Goal: Task Accomplishment & Management: Use online tool/utility

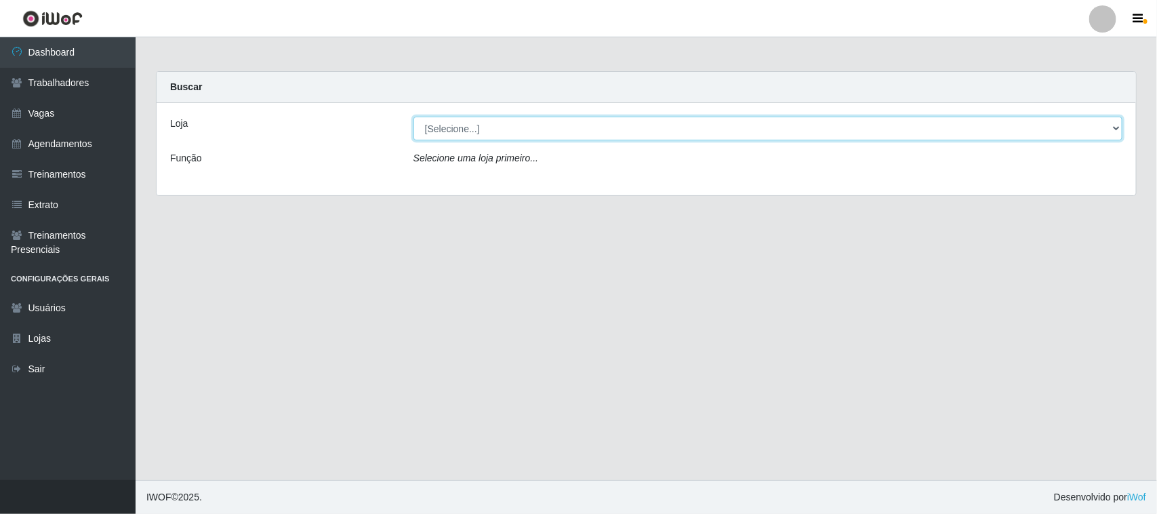
click at [445, 129] on select "[Selecione...] Nordestão - [GEOGRAPHIC_DATA]" at bounding box center [768, 129] width 709 height 24
select select "420"
click at [414, 117] on select "[Selecione...] Nordestão - [GEOGRAPHIC_DATA]" at bounding box center [768, 129] width 709 height 24
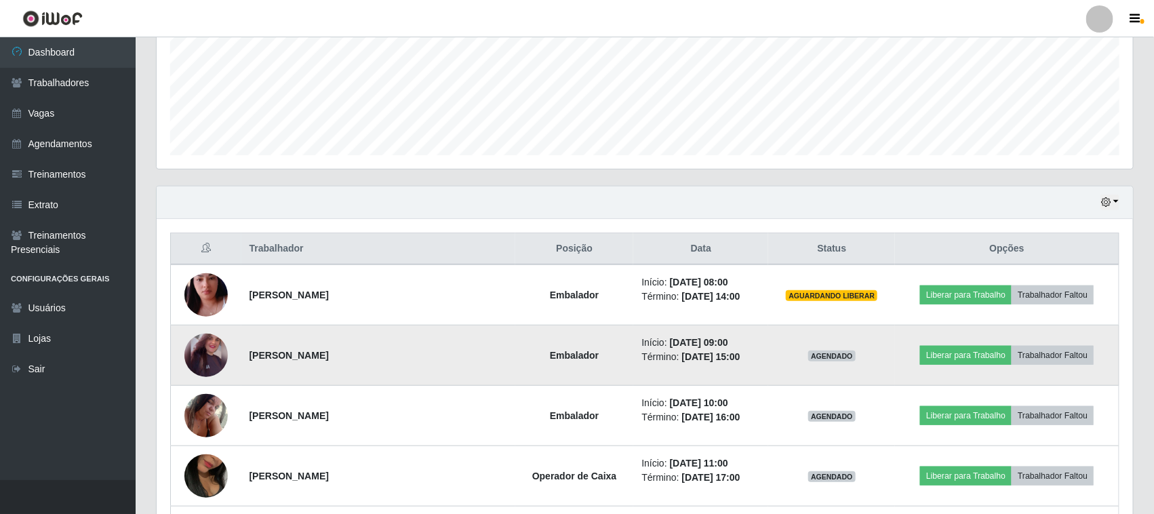
scroll to position [339, 0]
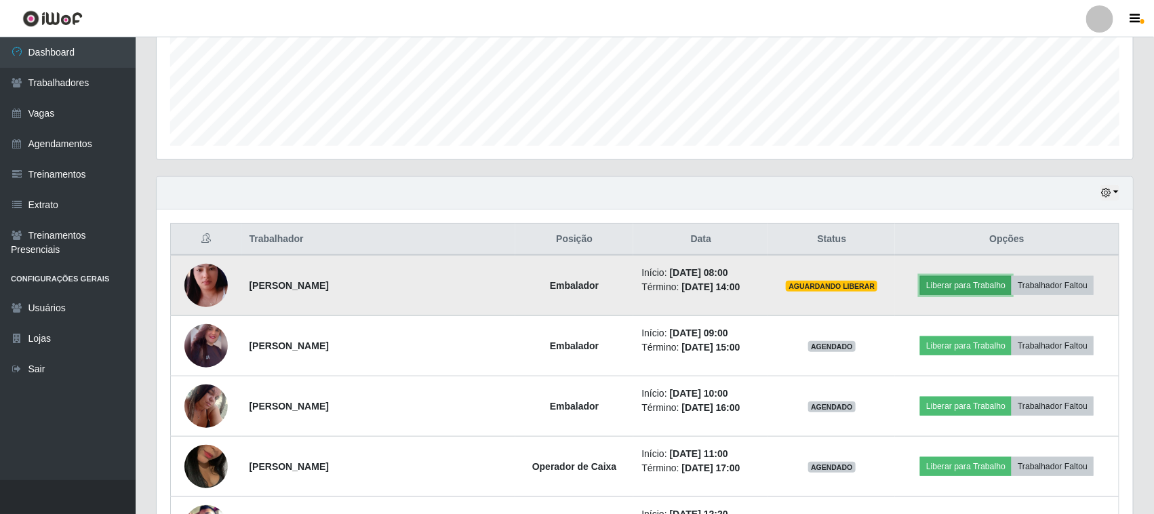
click at [968, 285] on button "Liberar para Trabalho" at bounding box center [966, 285] width 92 height 19
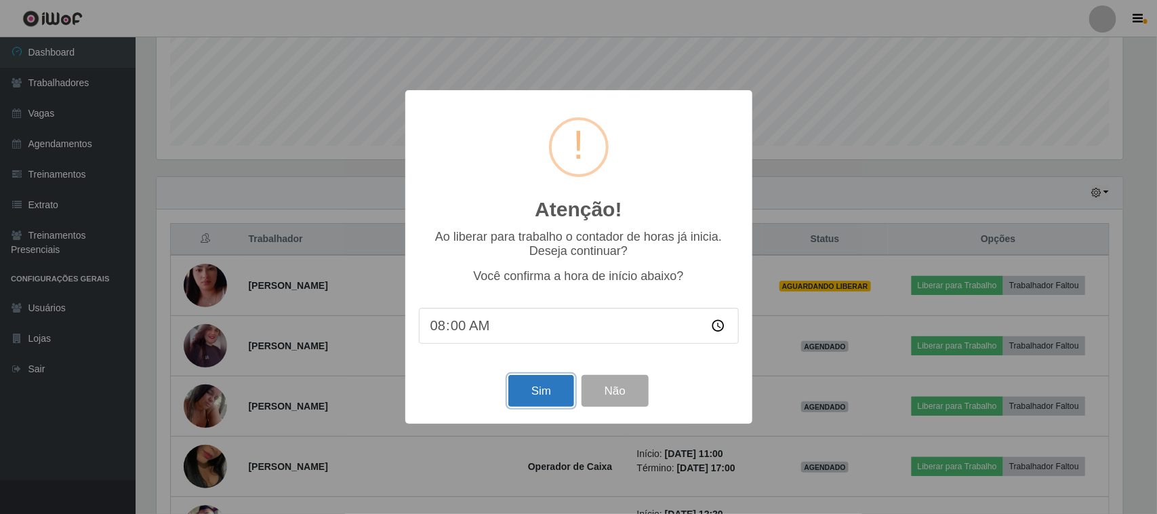
click at [531, 388] on button "Sim" at bounding box center [541, 391] width 66 height 32
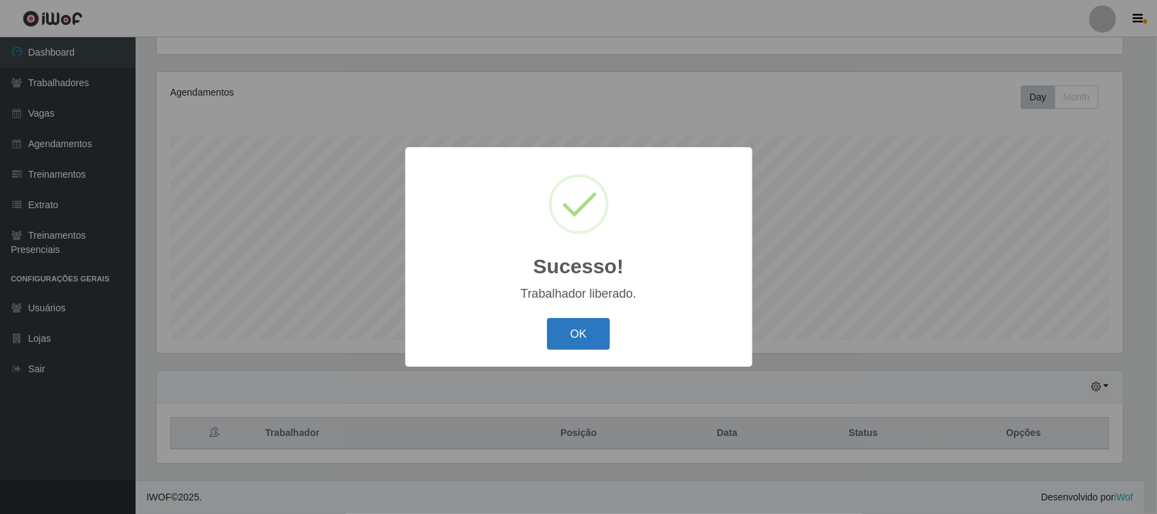
click at [577, 327] on button "OK" at bounding box center [578, 334] width 63 height 32
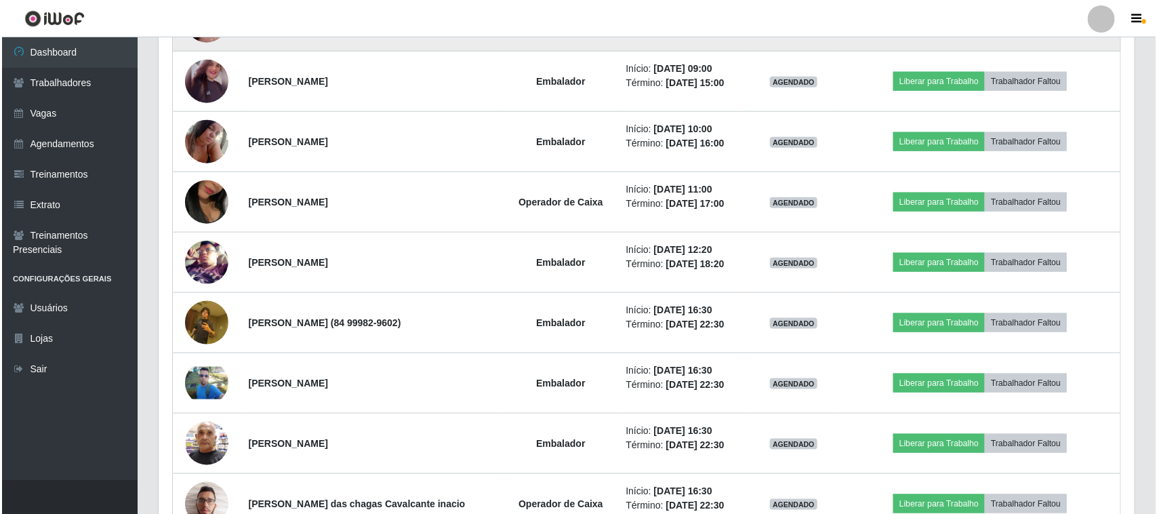
scroll to position [521, 0]
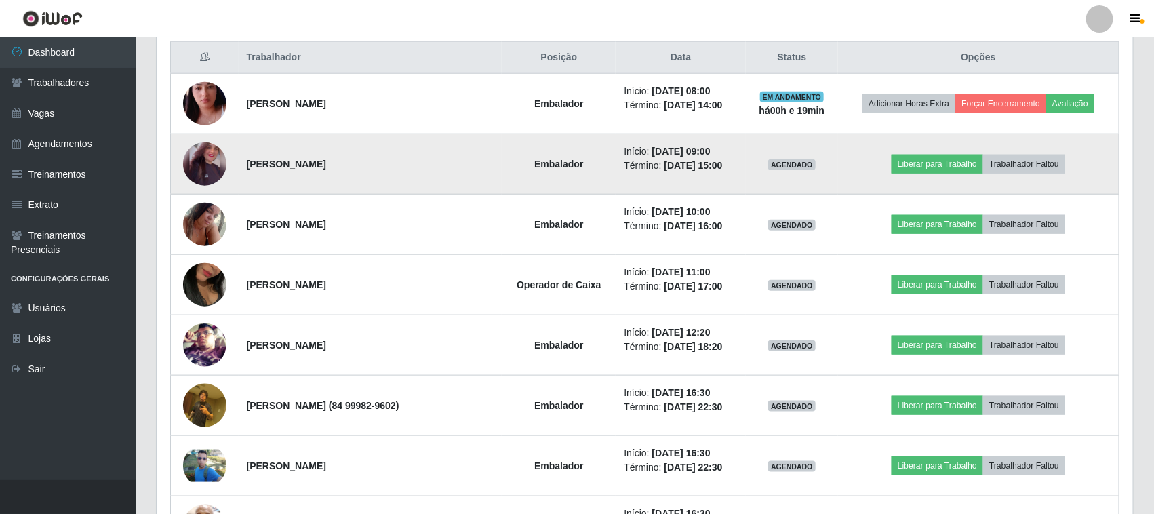
click at [201, 157] on img at bounding box center [204, 164] width 43 height 54
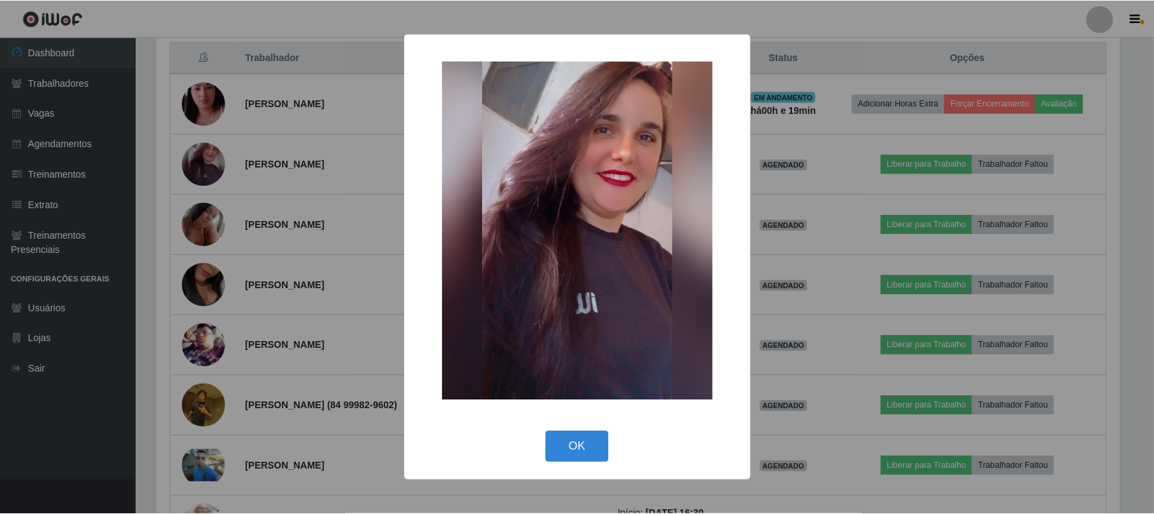
scroll to position [282, 967]
click at [578, 441] on button "OK" at bounding box center [578, 447] width 63 height 32
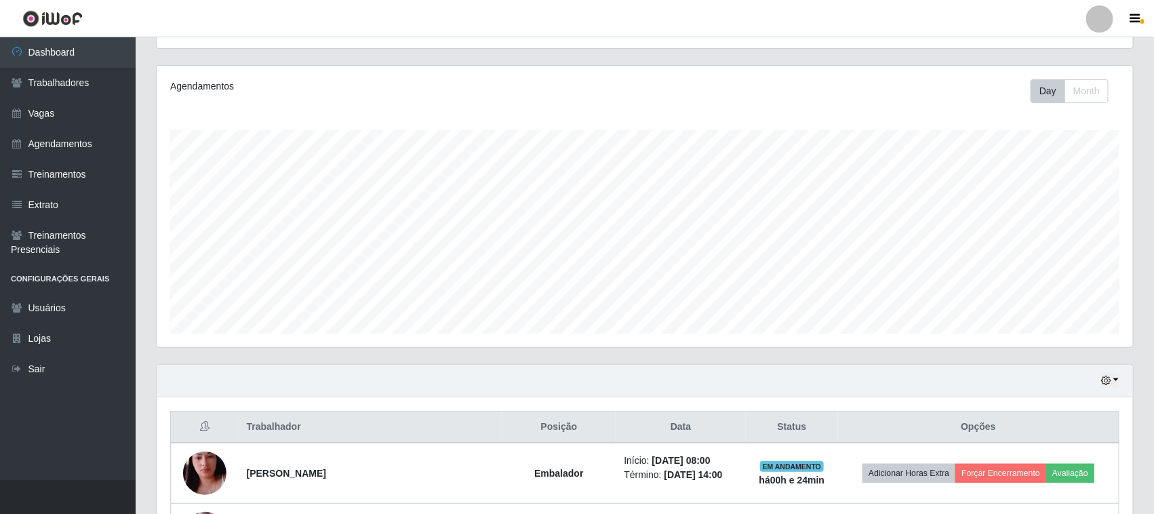
scroll to position [0, 0]
